Goal: Task Accomplishment & Management: Manage account settings

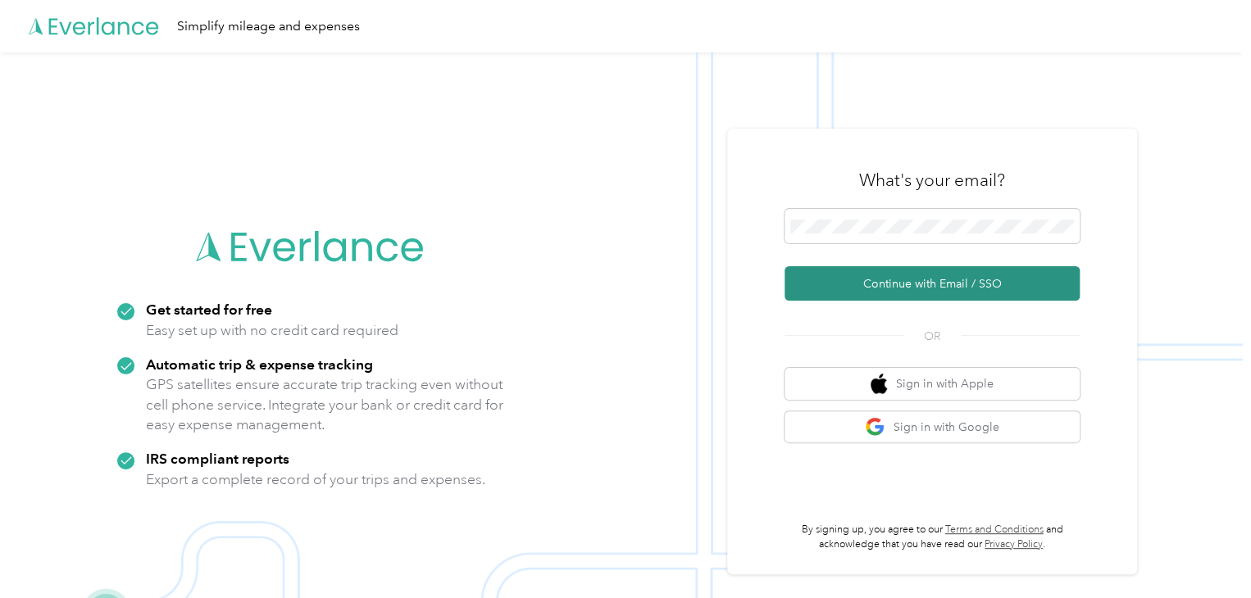
click at [898, 285] on button "Continue with Email / SSO" at bounding box center [931, 283] width 295 height 34
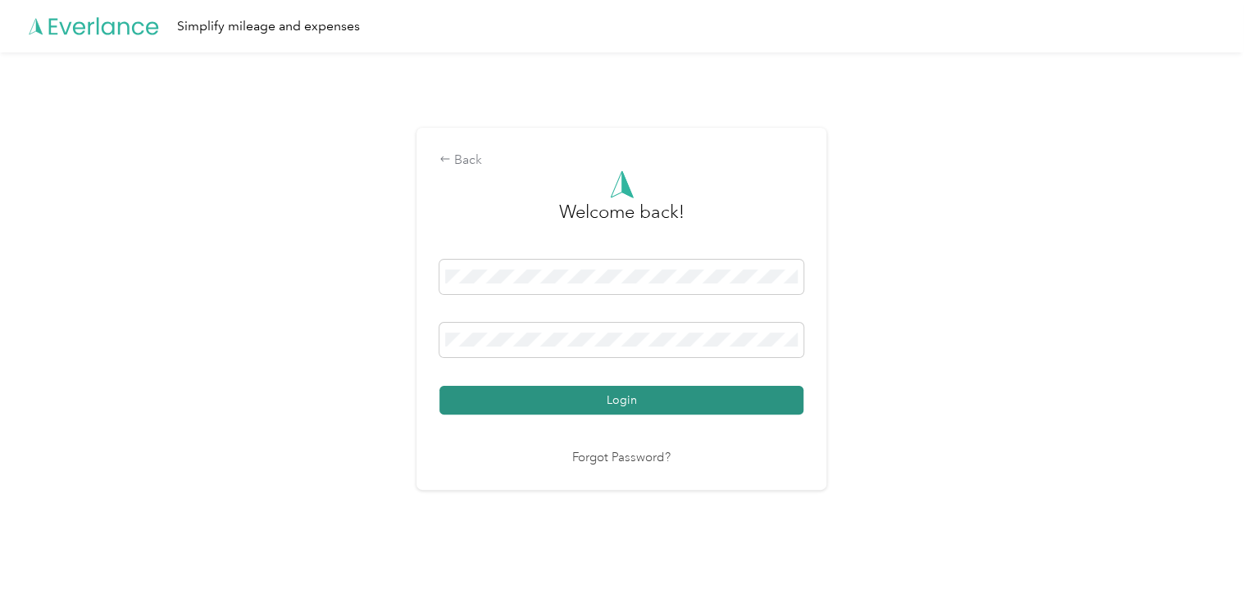
click at [477, 403] on button "Login" at bounding box center [621, 400] width 364 height 29
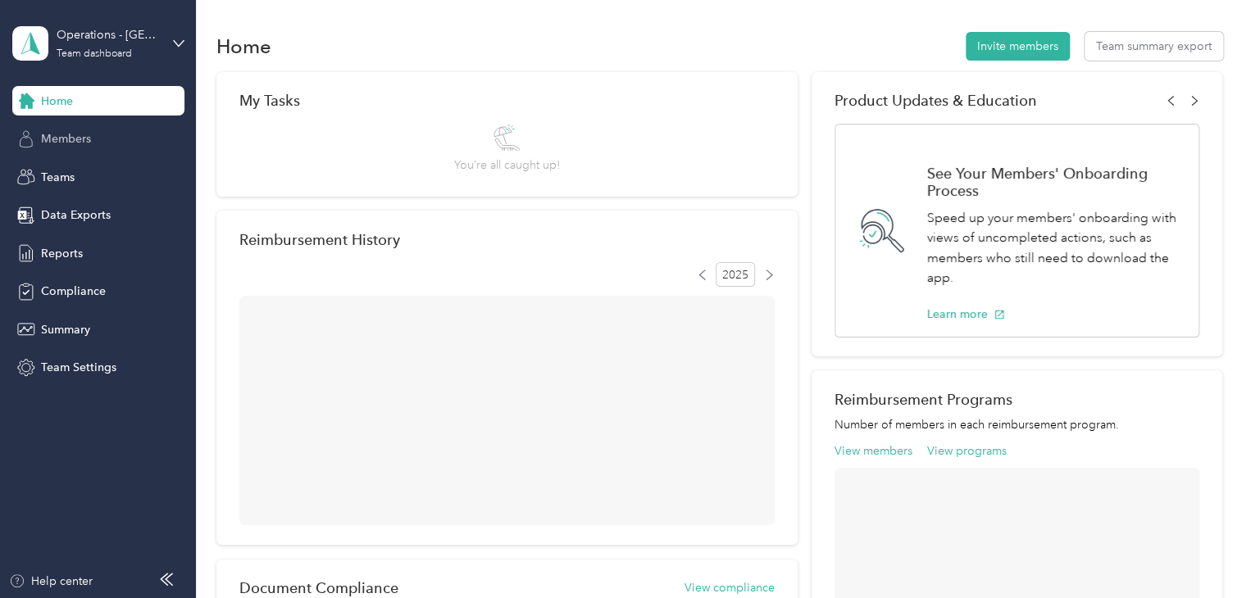
click at [104, 143] on div "Members" at bounding box center [98, 140] width 172 height 30
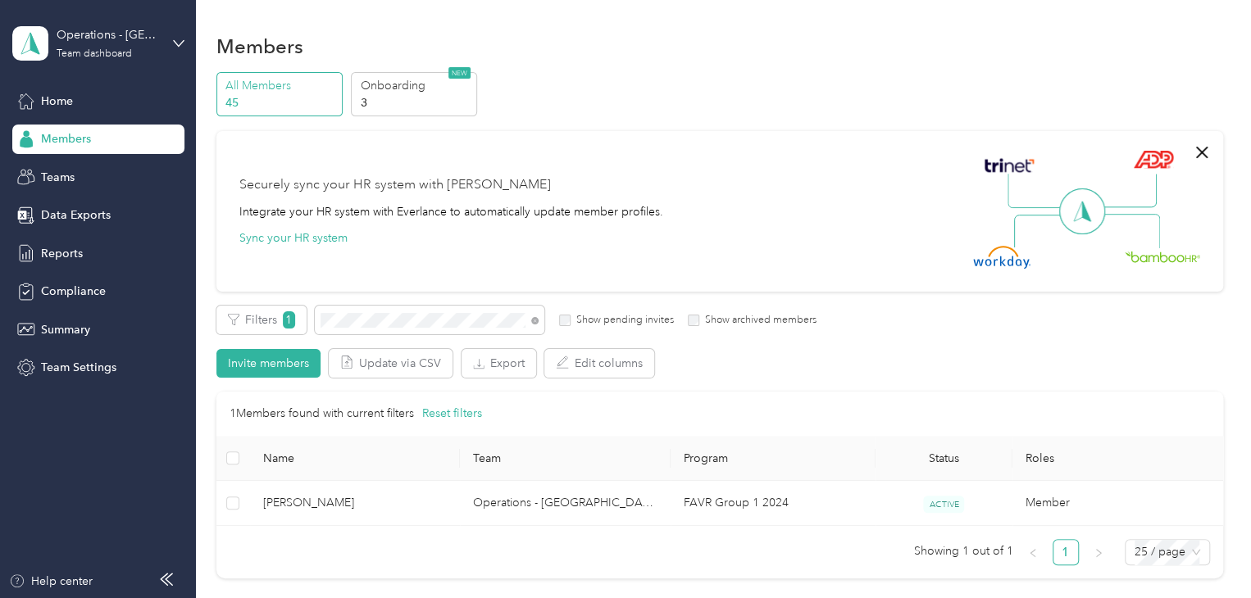
click at [368, 480] on th "Name" at bounding box center [355, 458] width 211 height 45
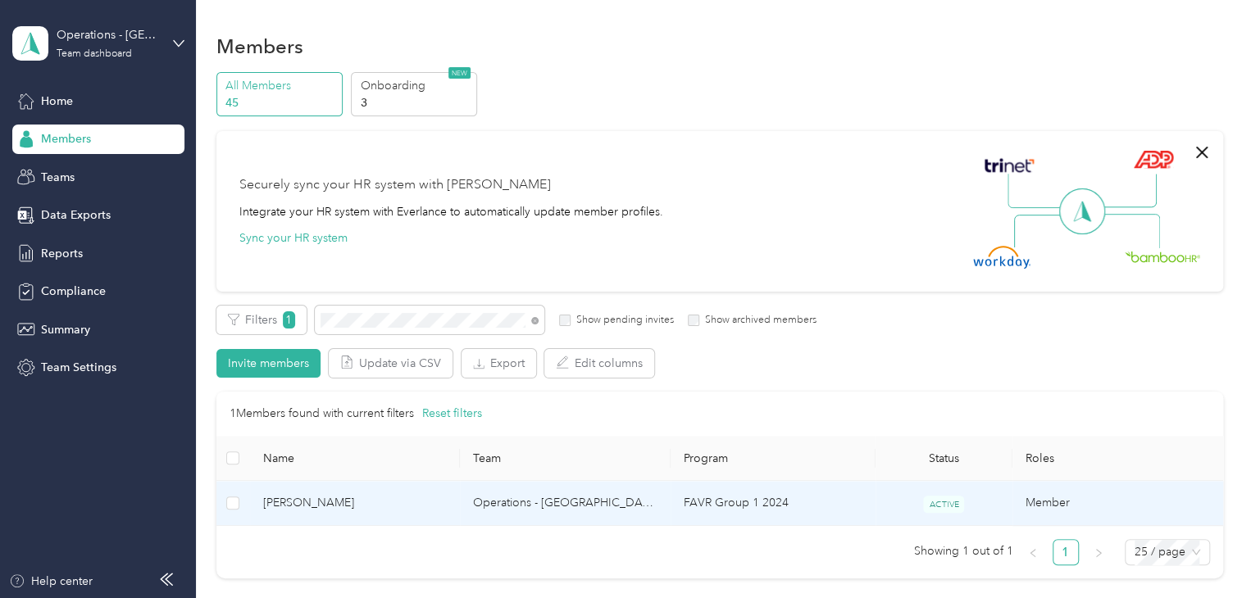
click at [363, 512] on td "[PERSON_NAME]" at bounding box center [355, 503] width 211 height 45
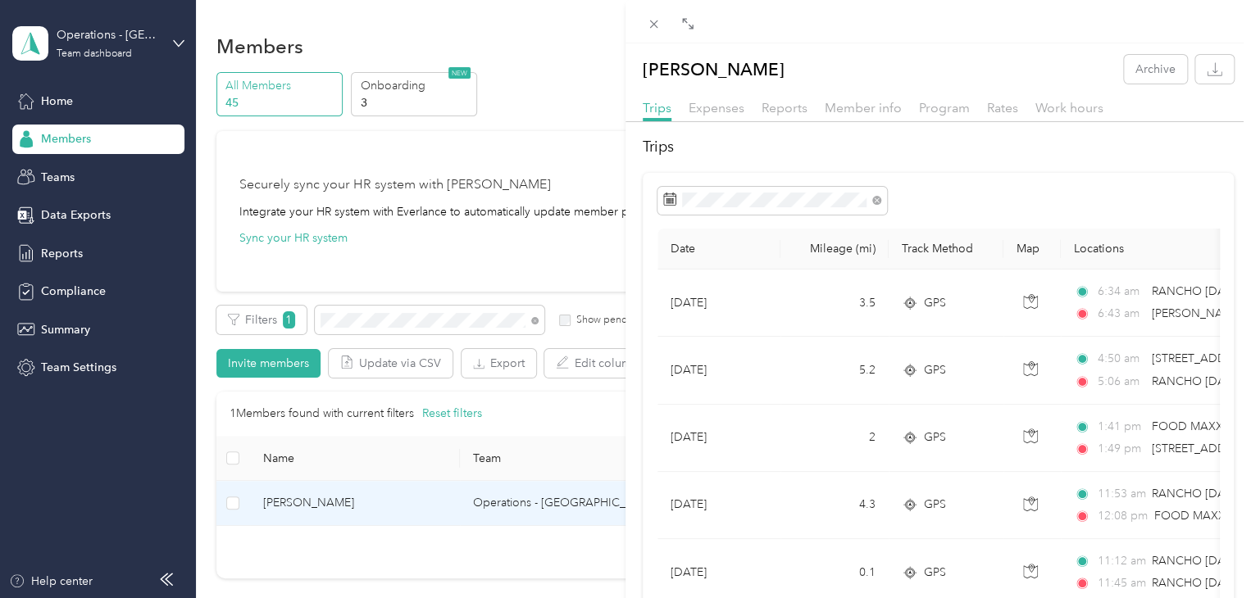
click at [393, 294] on div "[PERSON_NAME] Archive Trips Expenses Reports Member info Program Rates Work hou…" at bounding box center [625, 299] width 1251 height 598
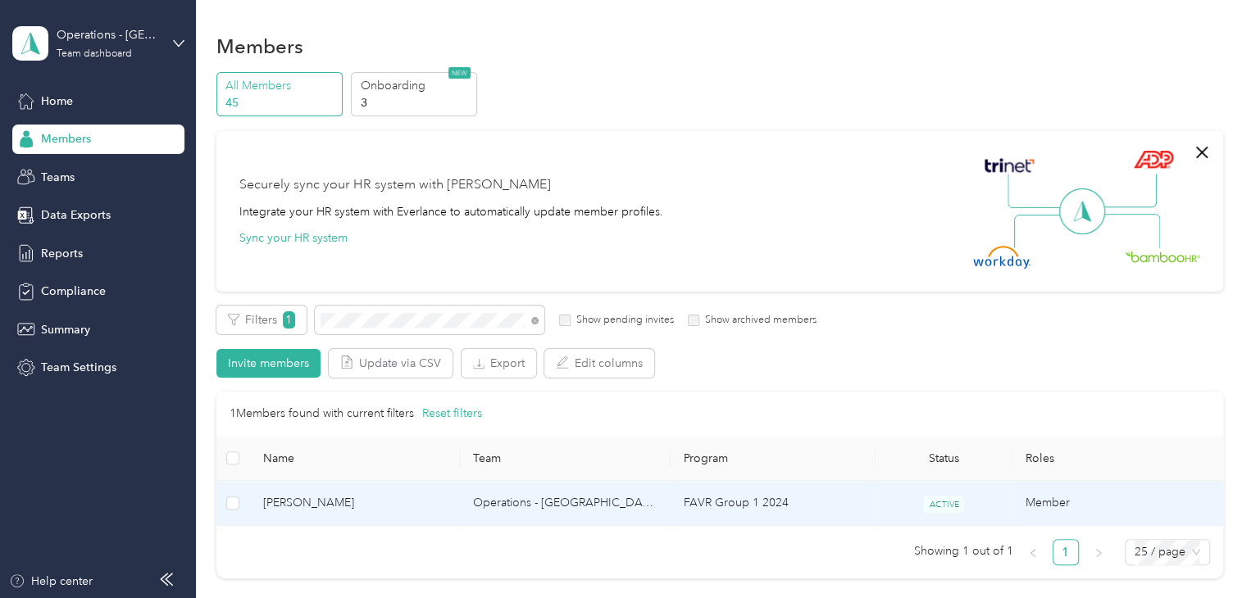
click at [397, 507] on span "[PERSON_NAME]" at bounding box center [355, 503] width 184 height 18
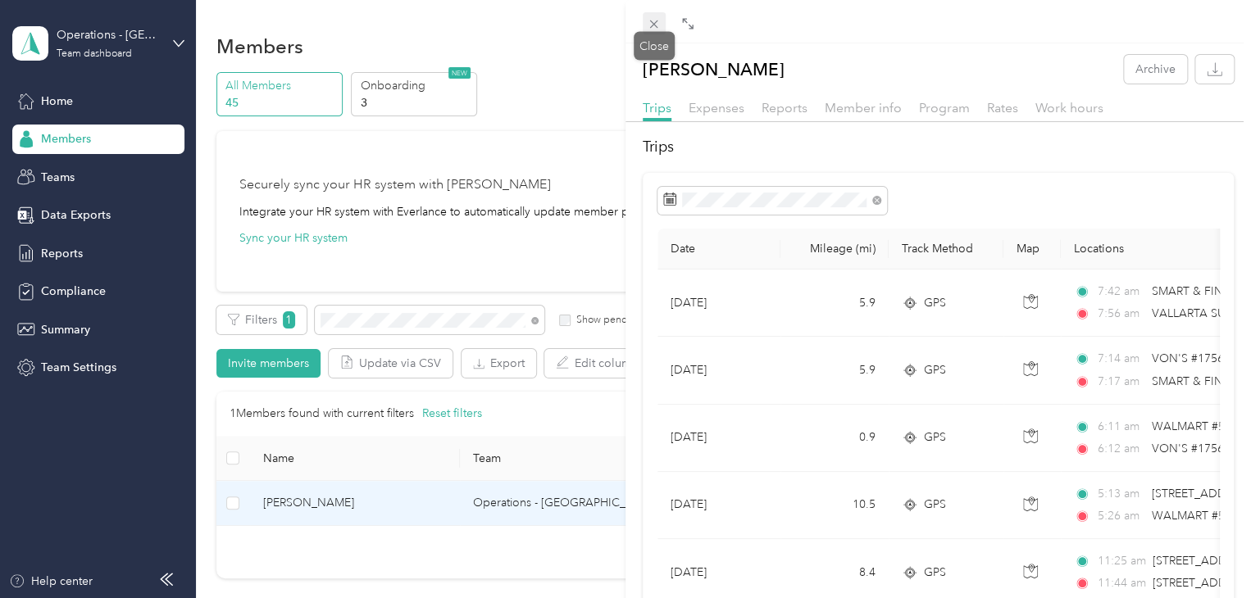
click at [649, 16] on span at bounding box center [654, 23] width 23 height 23
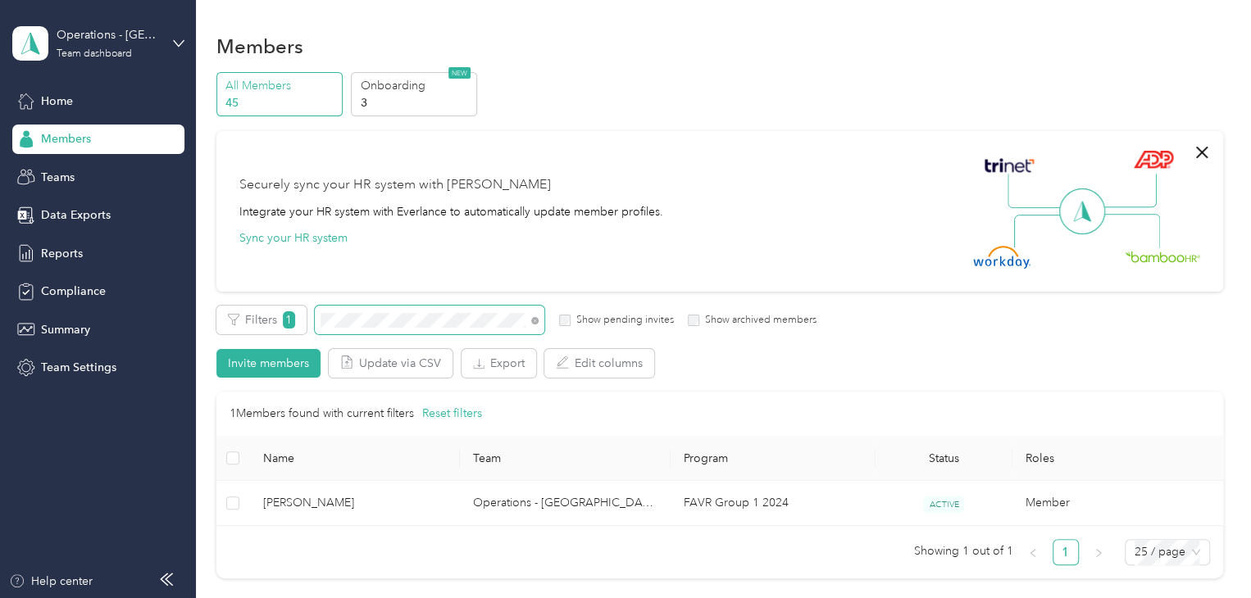
click at [398, 309] on span at bounding box center [430, 320] width 230 height 29
click at [397, 309] on span at bounding box center [430, 320] width 230 height 29
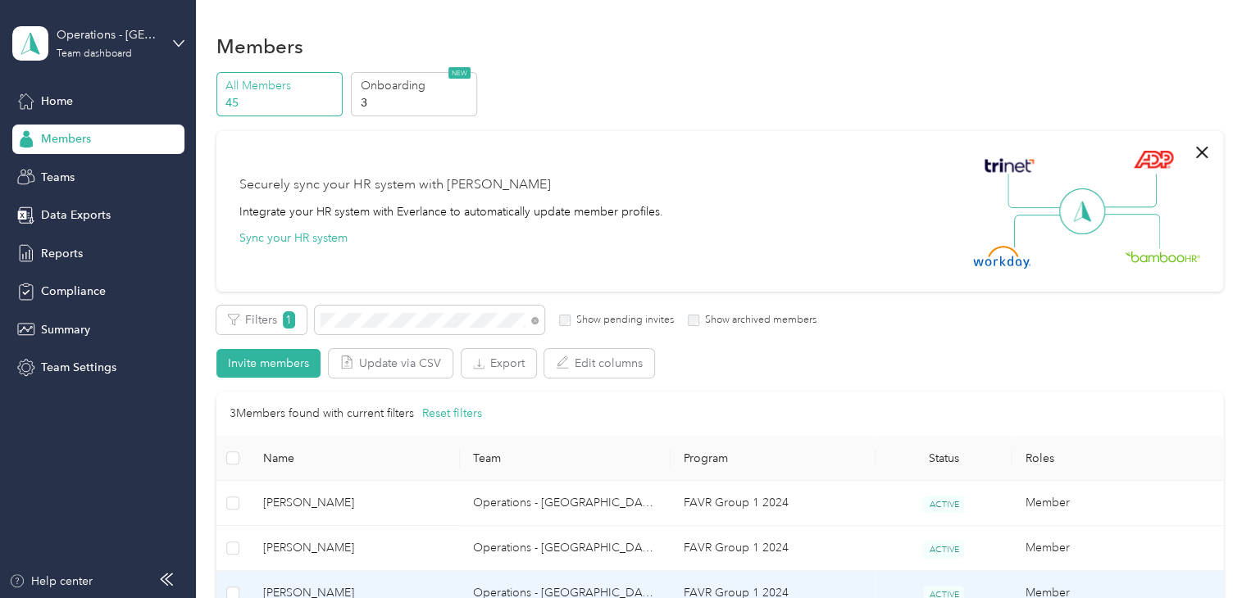
click at [313, 569] on td "[PERSON_NAME]" at bounding box center [355, 593] width 211 height 45
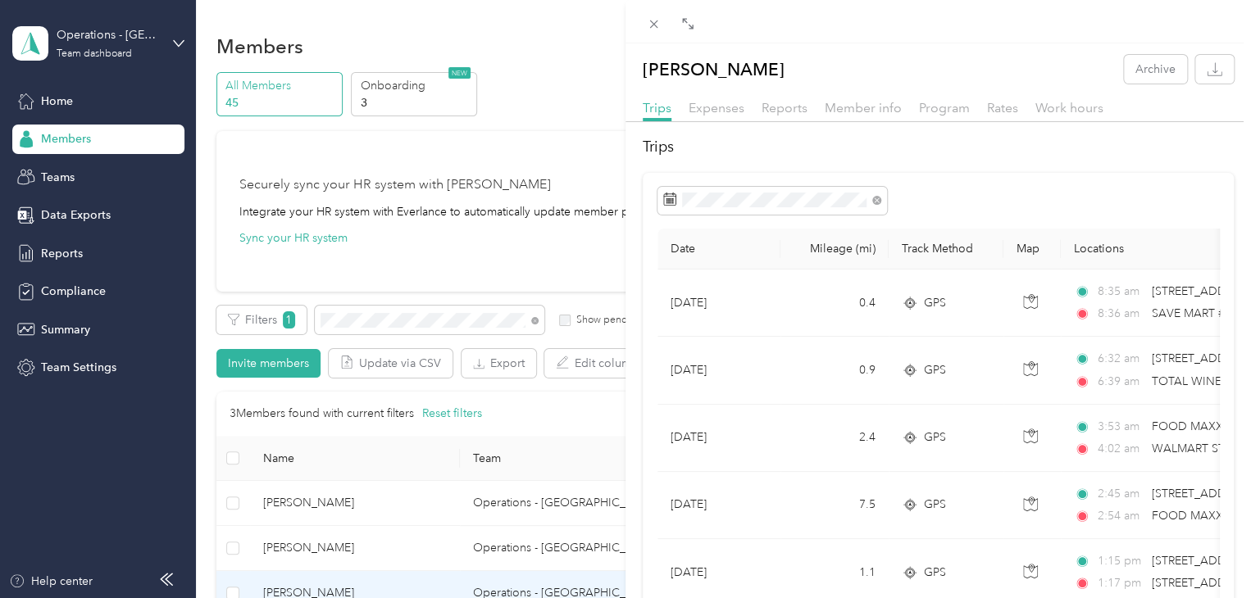
click at [449, 322] on div "[PERSON_NAME] Archive Trips Expenses Reports Member info Program Rates Work hou…" at bounding box center [625, 299] width 1251 height 598
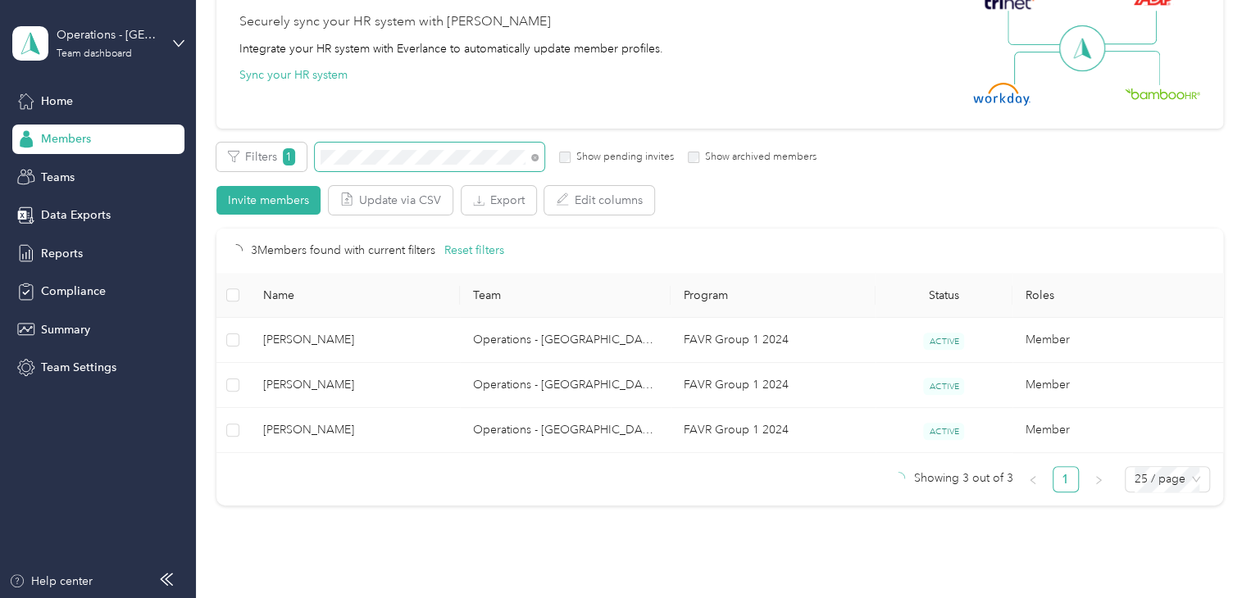
scroll to position [164, 0]
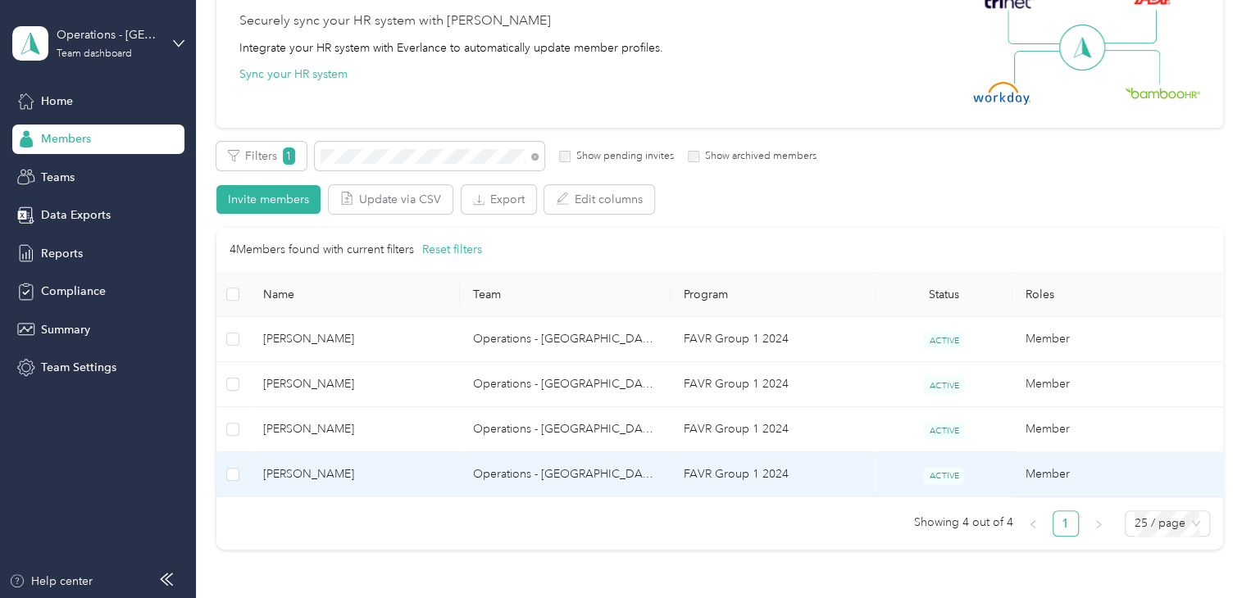
click at [374, 471] on span "[PERSON_NAME]" at bounding box center [355, 475] width 184 height 18
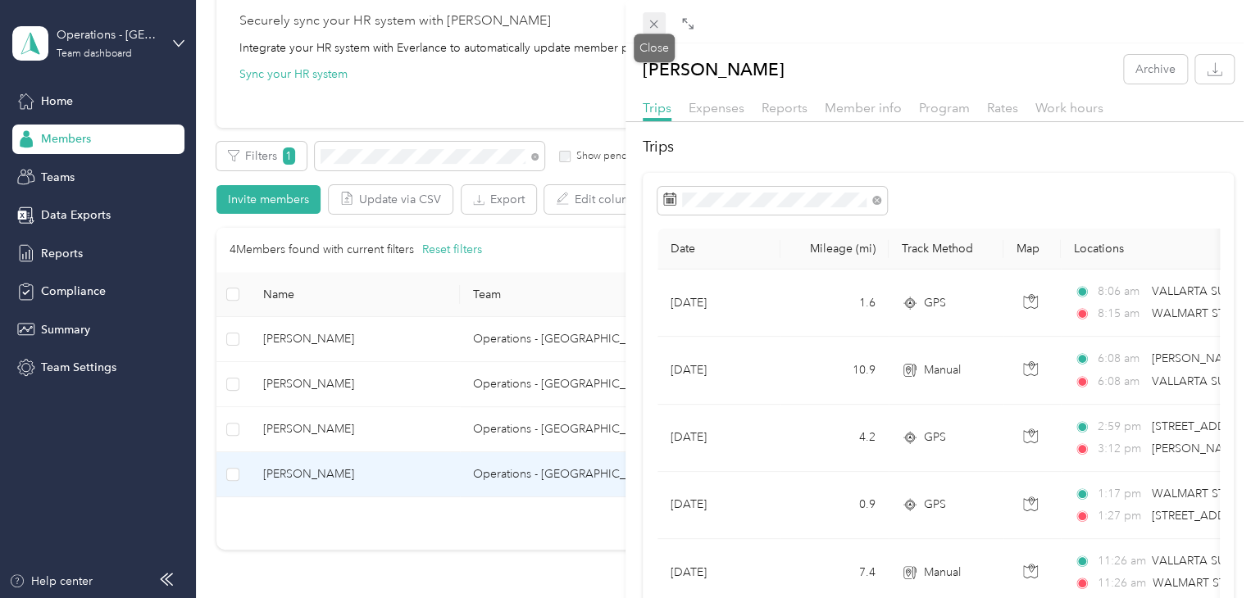
click at [653, 24] on icon at bounding box center [654, 24] width 14 height 14
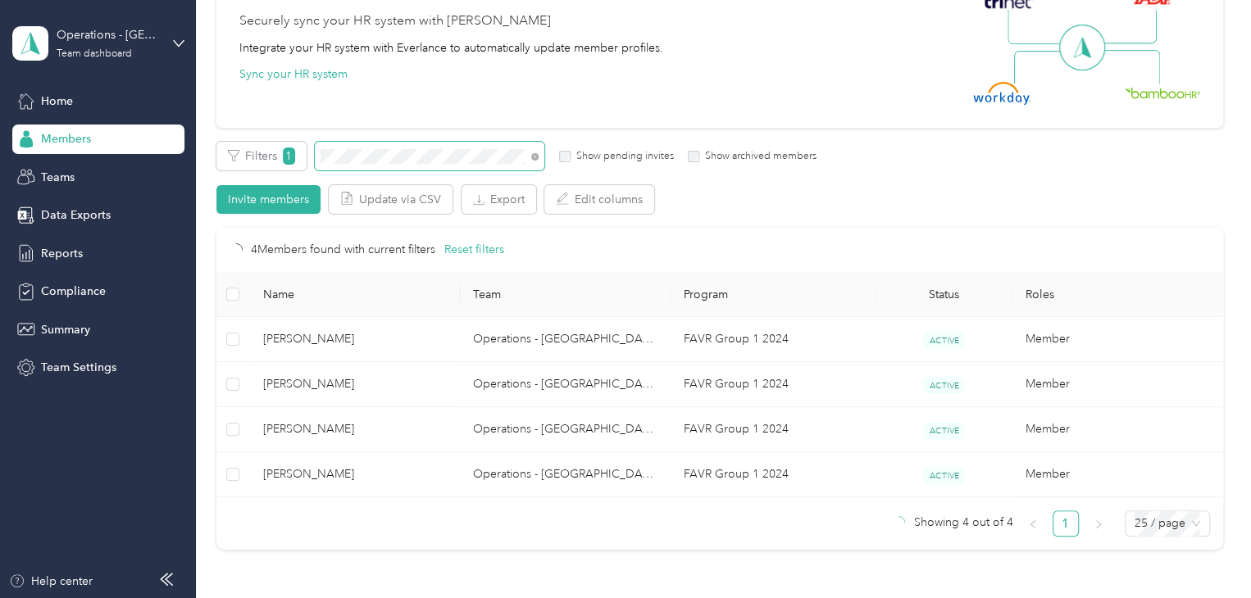
scroll to position [164, 0]
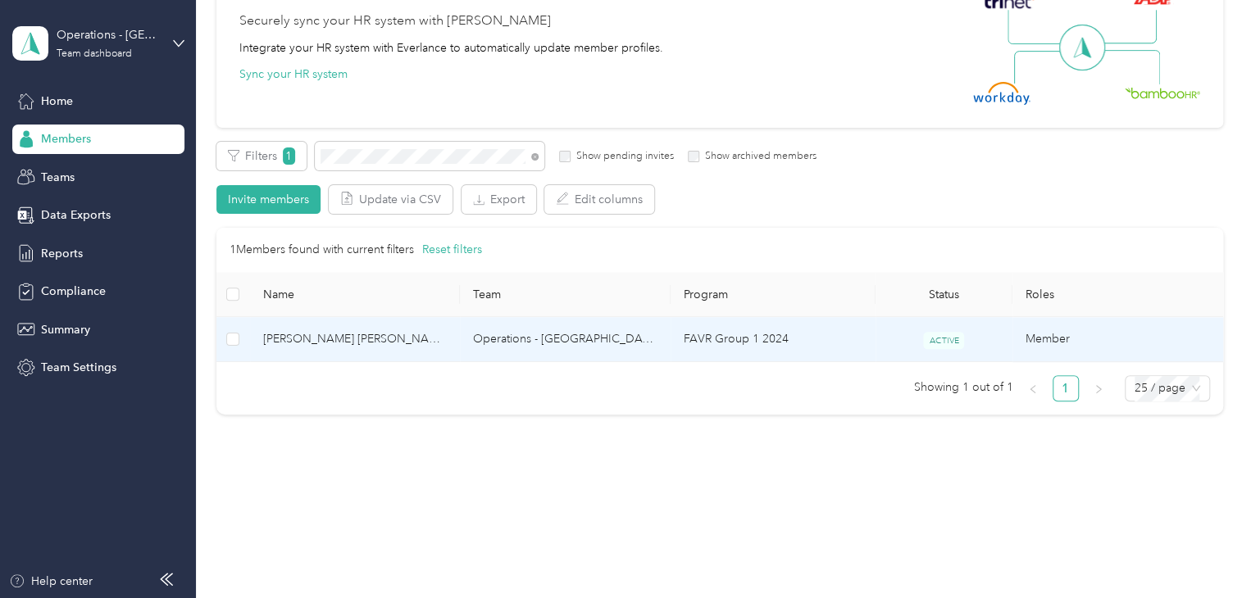
click at [384, 334] on span "[PERSON_NAME] [PERSON_NAME]" at bounding box center [355, 339] width 184 height 18
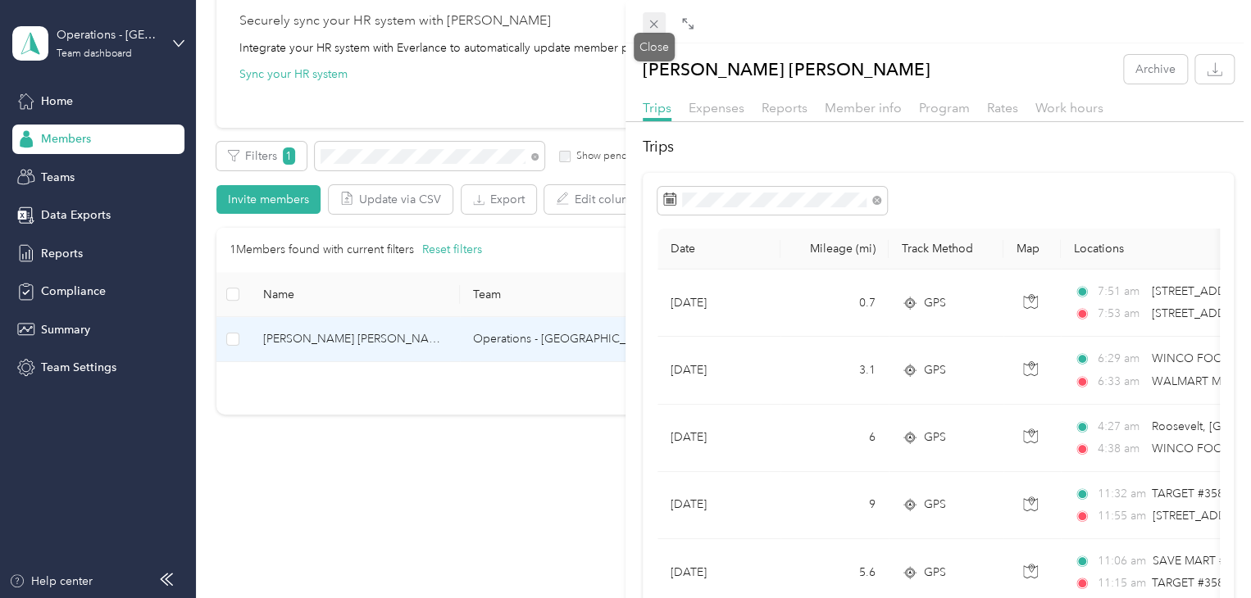
click at [653, 23] on icon at bounding box center [654, 24] width 8 height 8
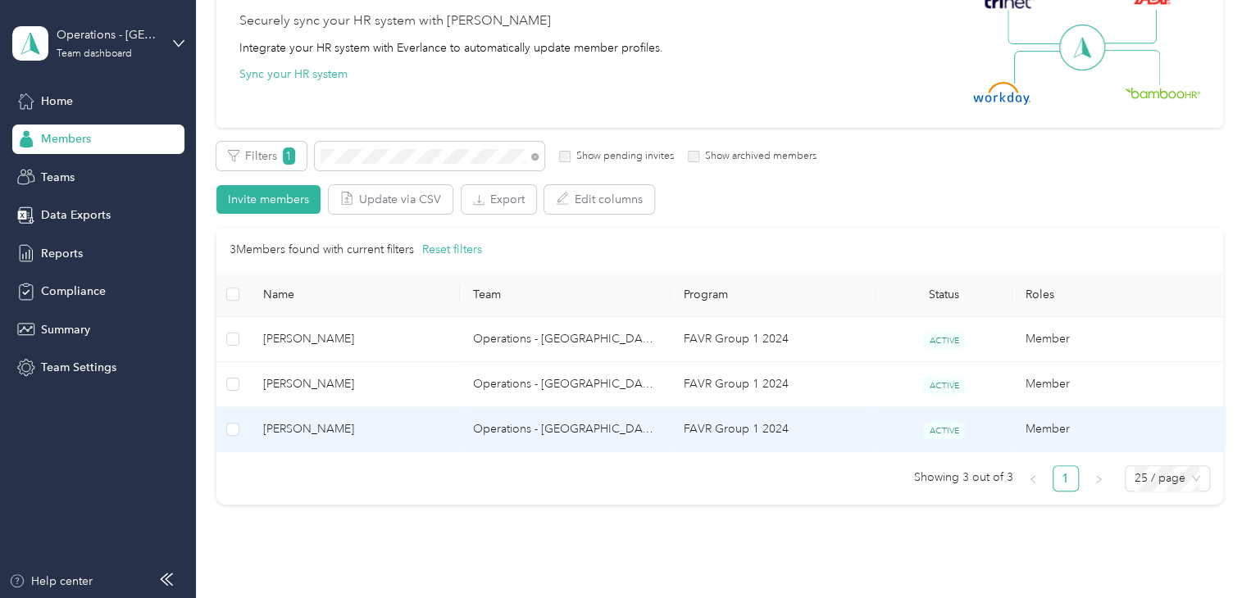
click at [370, 434] on span "[PERSON_NAME]" at bounding box center [355, 430] width 184 height 18
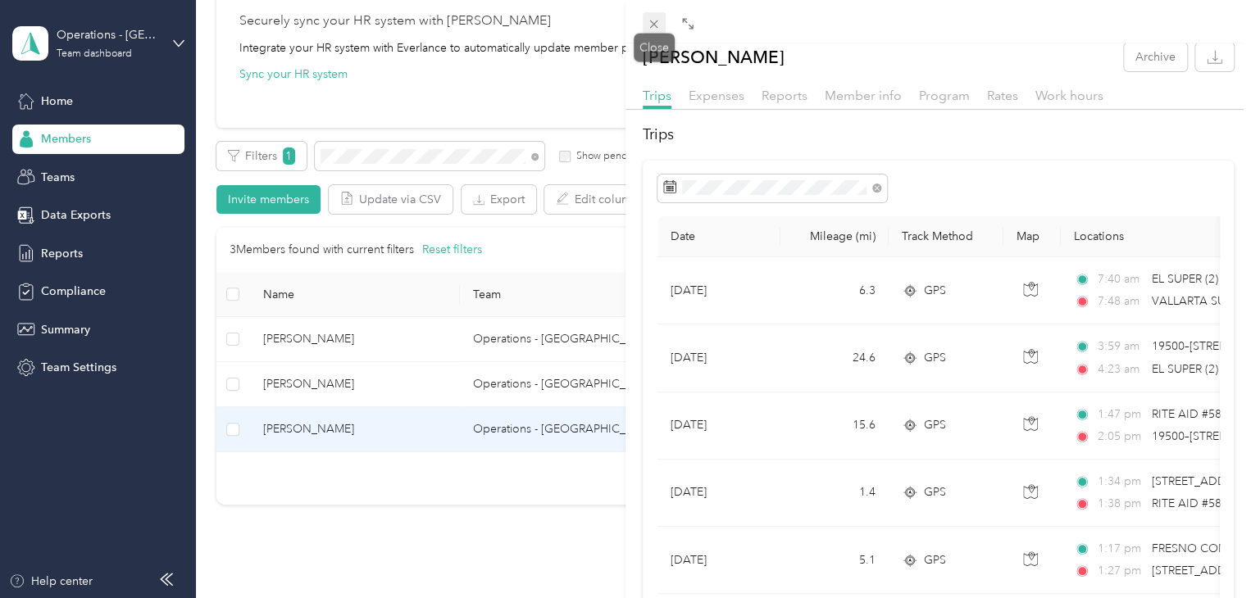
click at [658, 23] on icon at bounding box center [654, 24] width 14 height 14
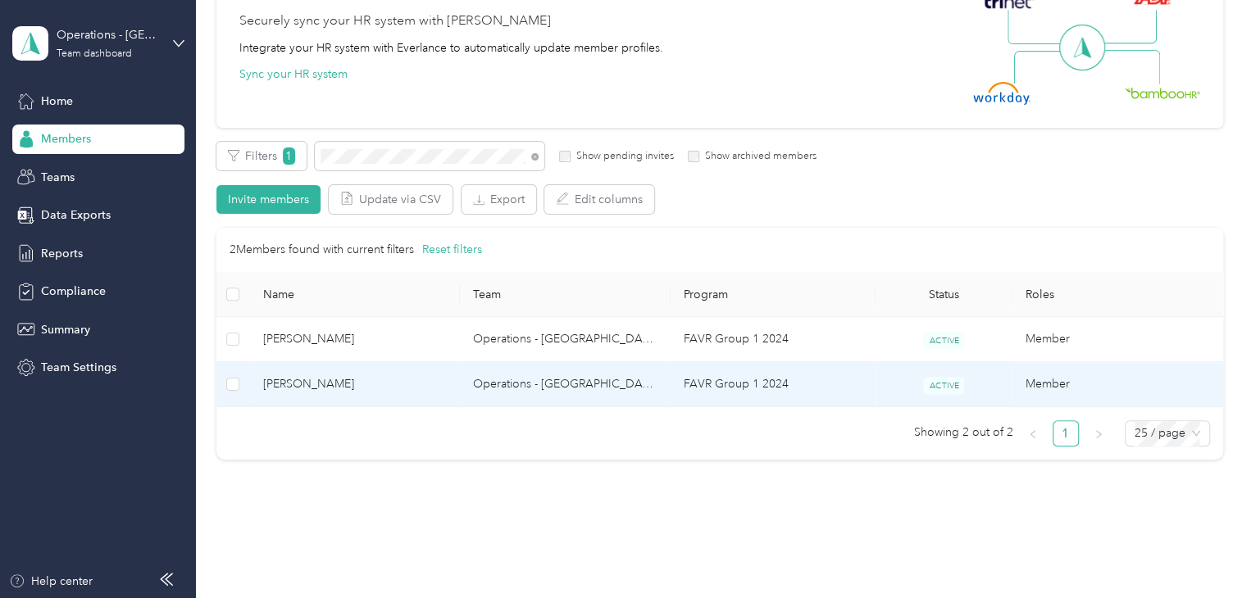
click at [393, 382] on span "[PERSON_NAME]" at bounding box center [355, 384] width 184 height 18
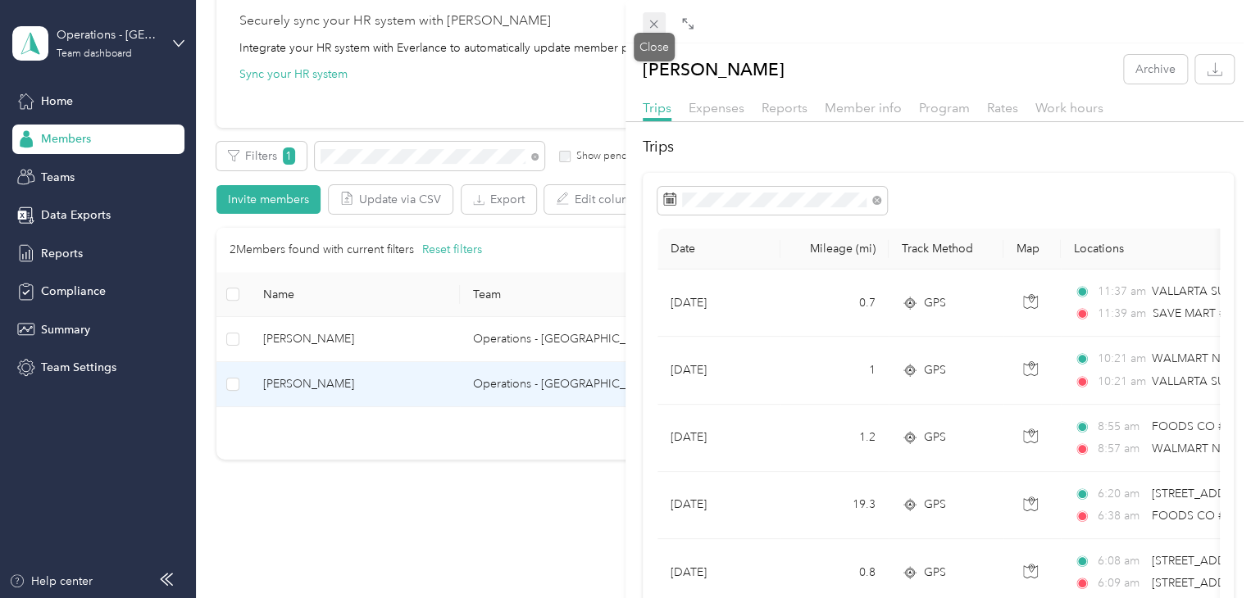
click at [654, 25] on icon at bounding box center [654, 24] width 8 height 8
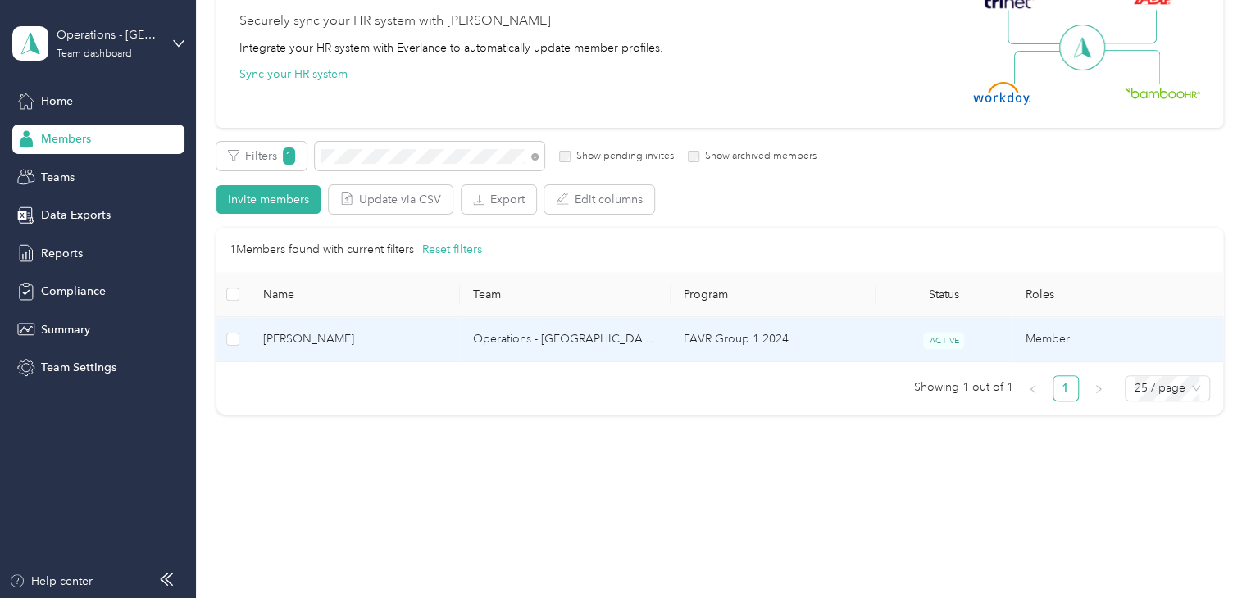
click at [398, 350] on td "[PERSON_NAME]" at bounding box center [355, 339] width 211 height 45
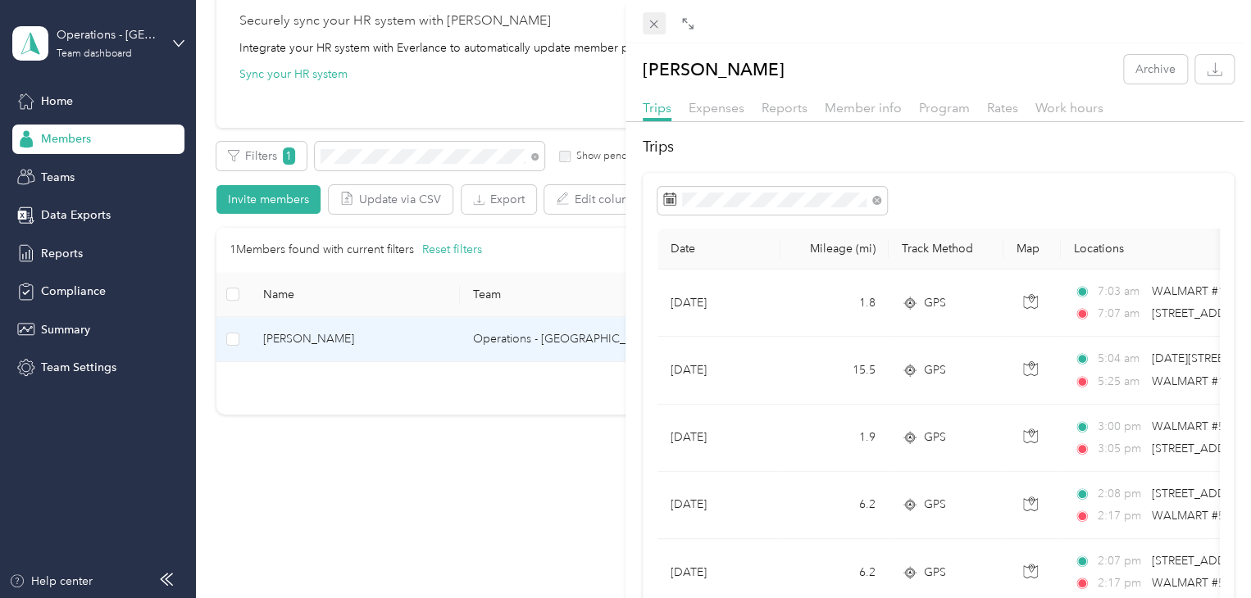
click at [656, 24] on icon at bounding box center [654, 24] width 14 height 14
